Goal: Information Seeking & Learning: Learn about a topic

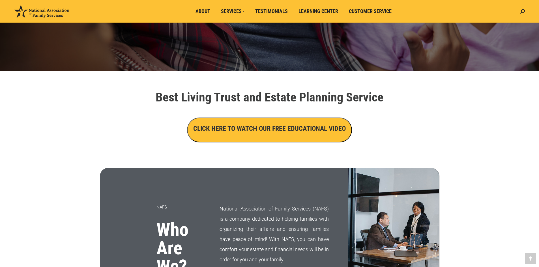
scroll to position [141, 0]
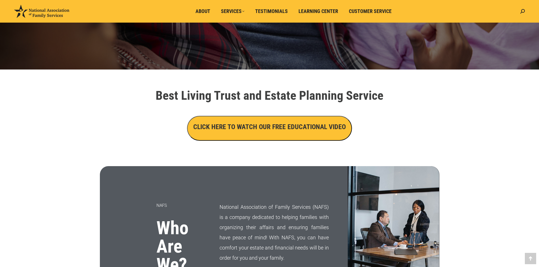
click at [258, 124] on h3 "CLICK HERE TO WATCH OUR FREE EDUCATIONAL VIDEO" at bounding box center [269, 127] width 153 height 10
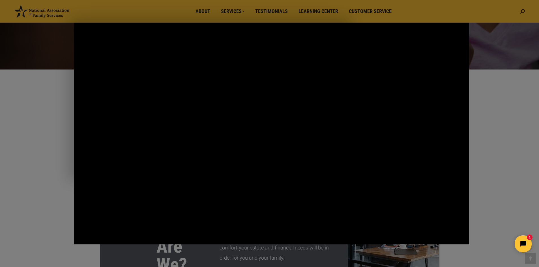
scroll to position [0, 0]
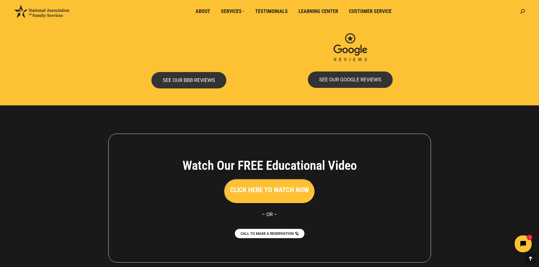
scroll to position [1162, 0]
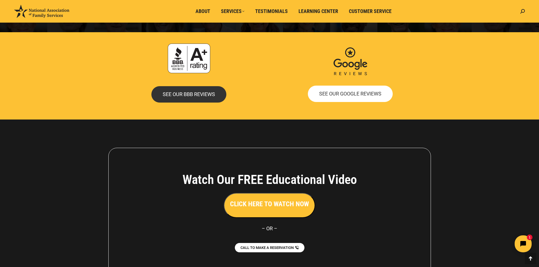
click at [340, 89] on link "SEE OUR GOOGLE REVIEWS" at bounding box center [350, 94] width 85 height 16
click at [339, 92] on span "SEE OUR GOOGLE REVIEWS" at bounding box center [350, 93] width 62 height 5
